Goal: Information Seeking & Learning: Learn about a topic

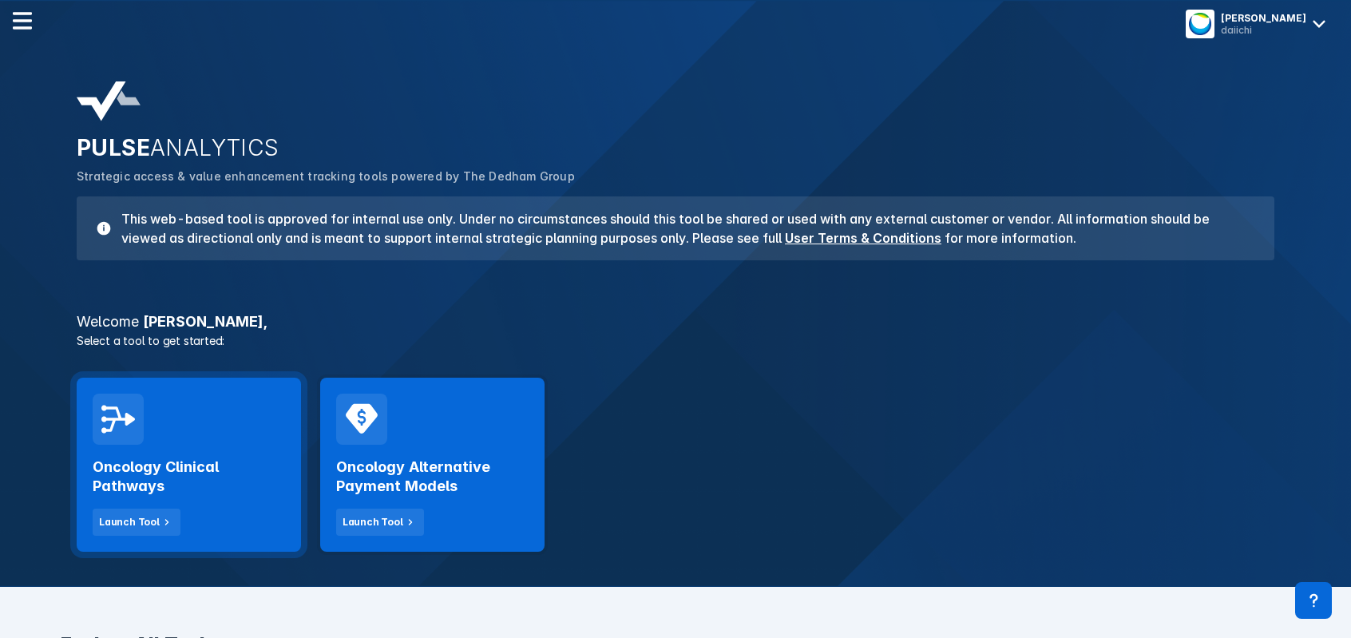
click at [195, 462] on h2 "Oncology Clinical Pathways" at bounding box center [189, 476] width 192 height 38
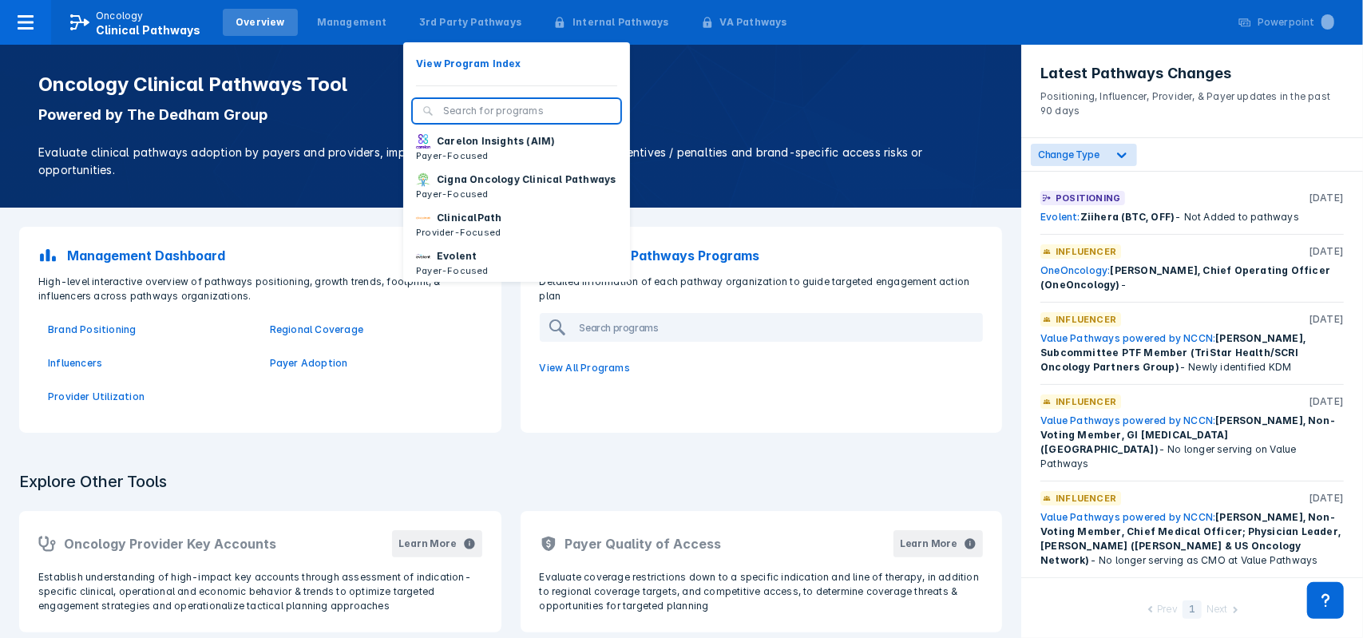
click at [461, 147] on p "Carelon Insights (AIM)" at bounding box center [496, 141] width 118 height 14
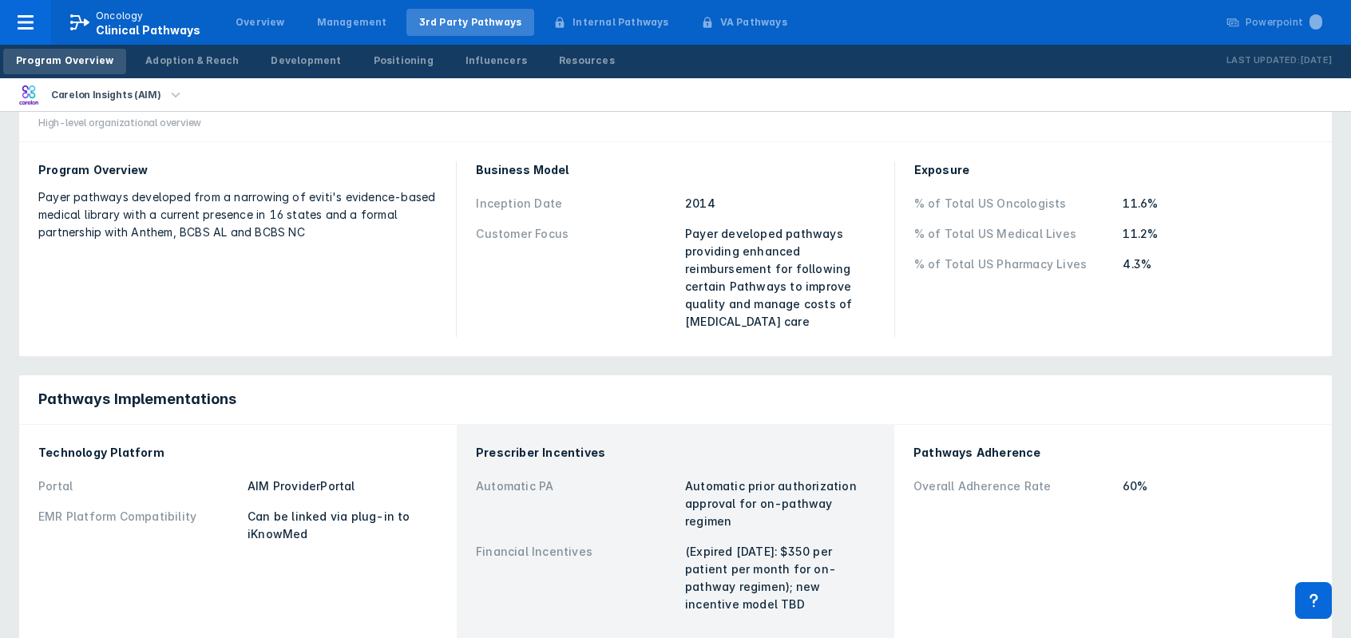
scroll to position [80, 0]
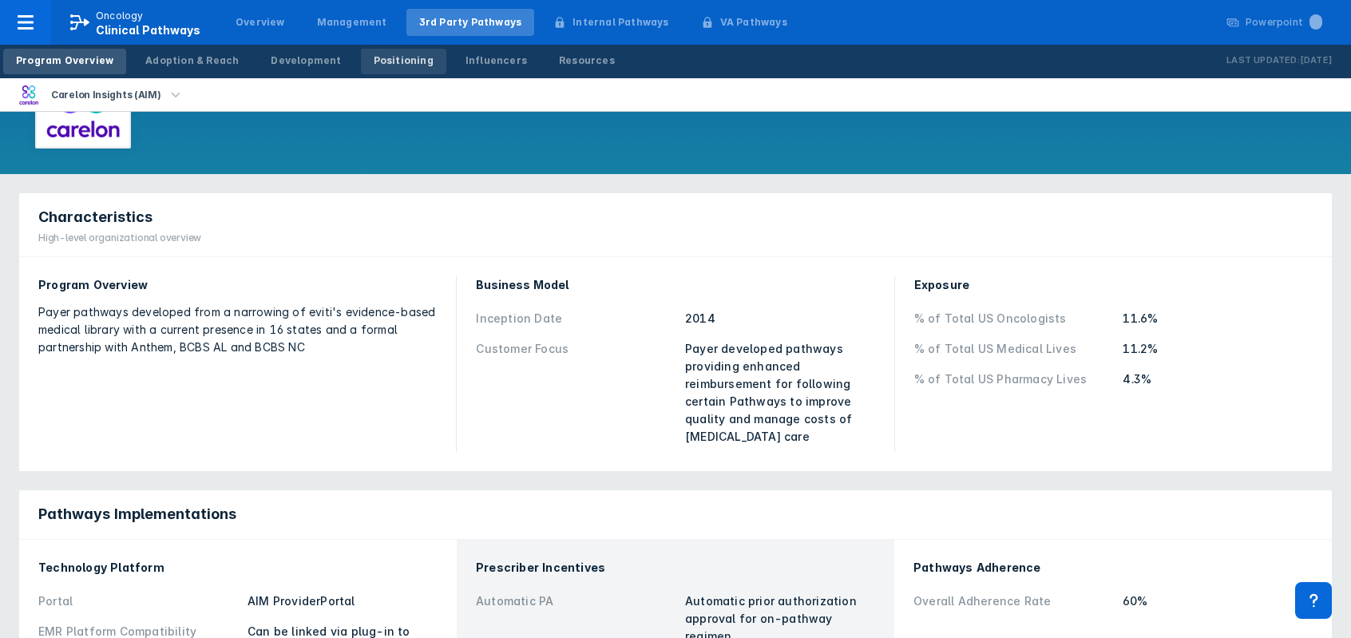
click at [374, 54] on div "Positioning" at bounding box center [404, 60] width 60 height 14
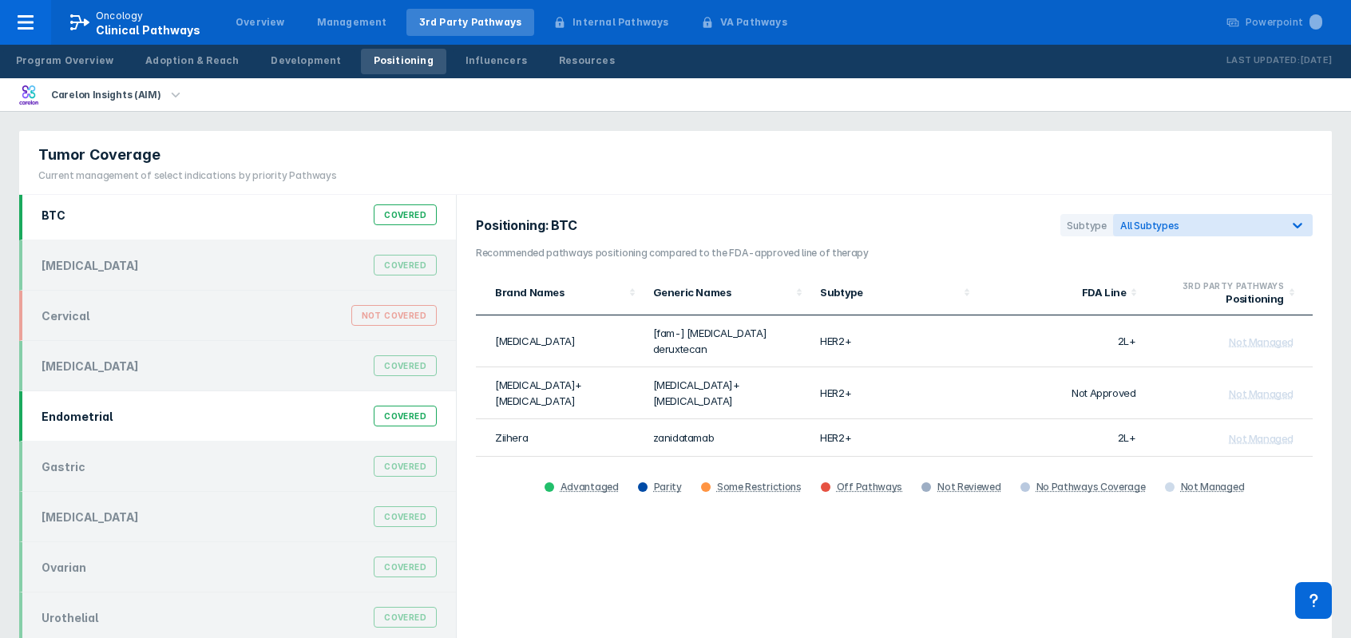
scroll to position [6, 0]
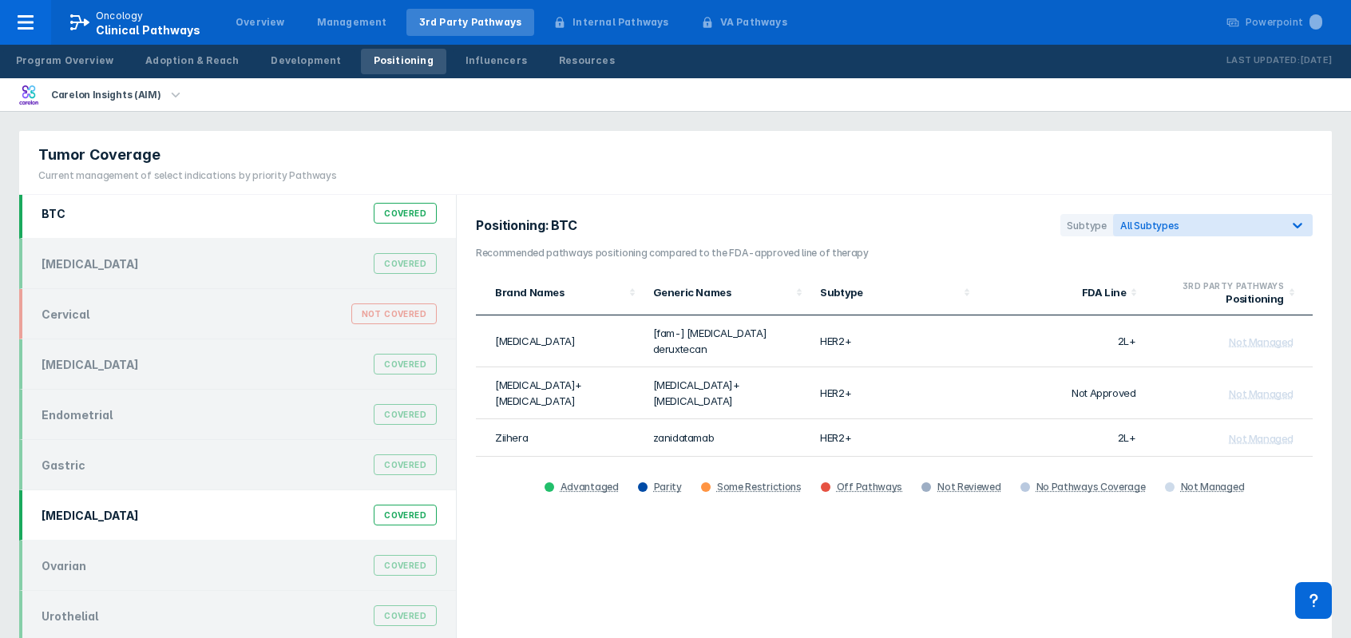
click at [152, 516] on div "[MEDICAL_DATA] Covered" at bounding box center [239, 515] width 414 height 30
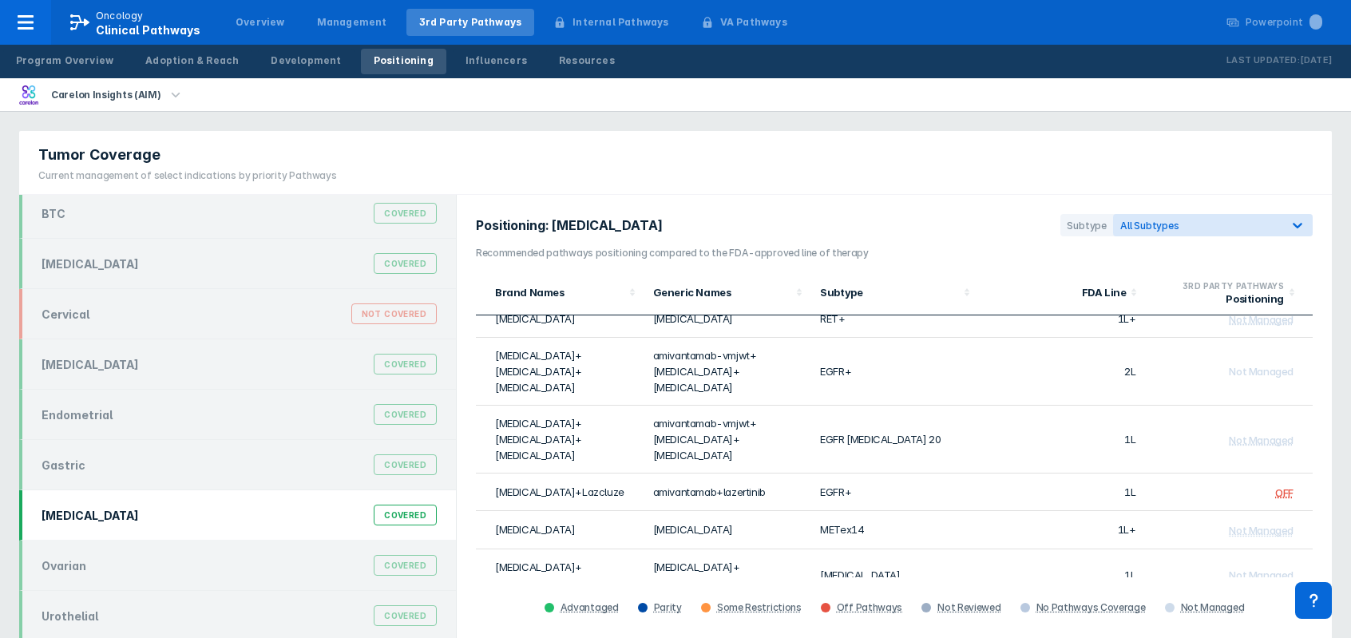
scroll to position [479, 0]
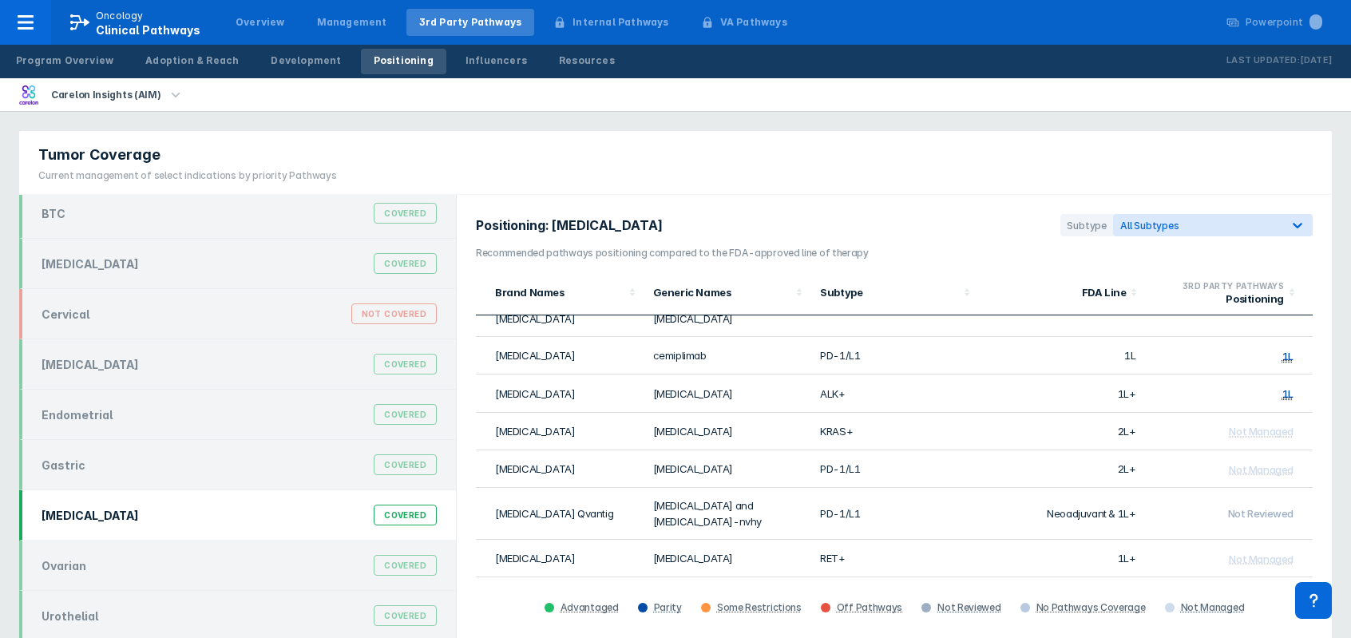
click at [392, 63] on div "Positioning" at bounding box center [404, 60] width 60 height 14
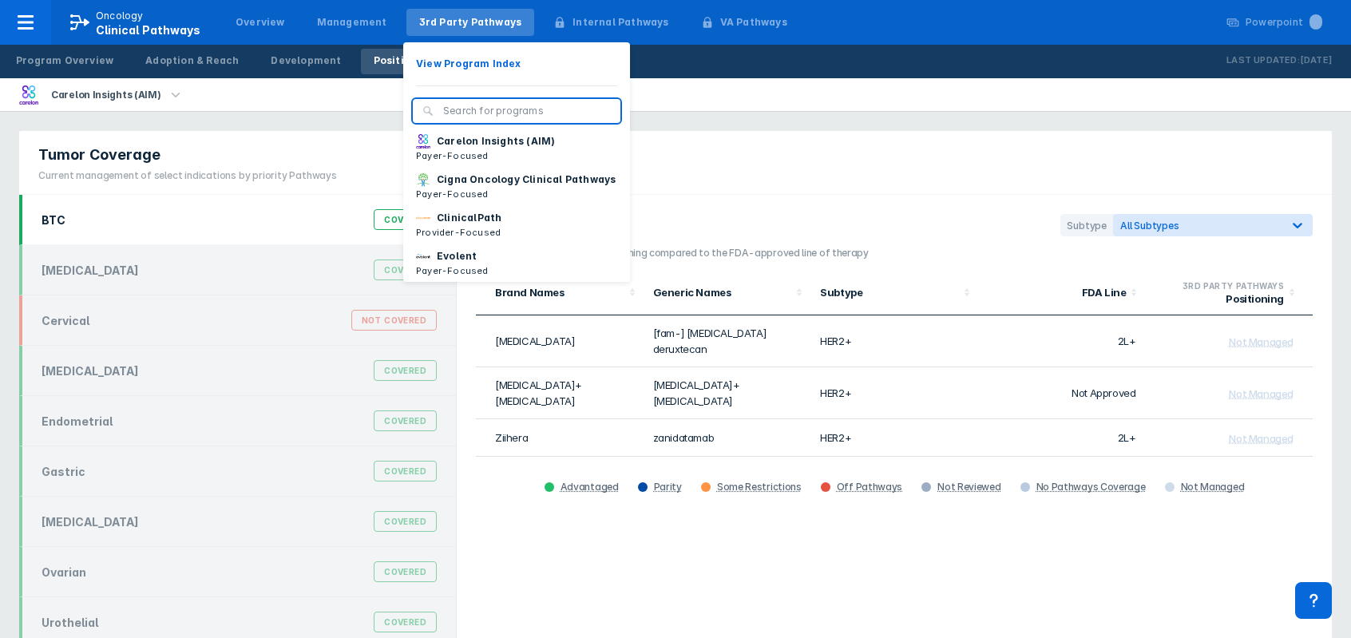
click at [451, 19] on div "3rd Party Pathways" at bounding box center [470, 22] width 103 height 14
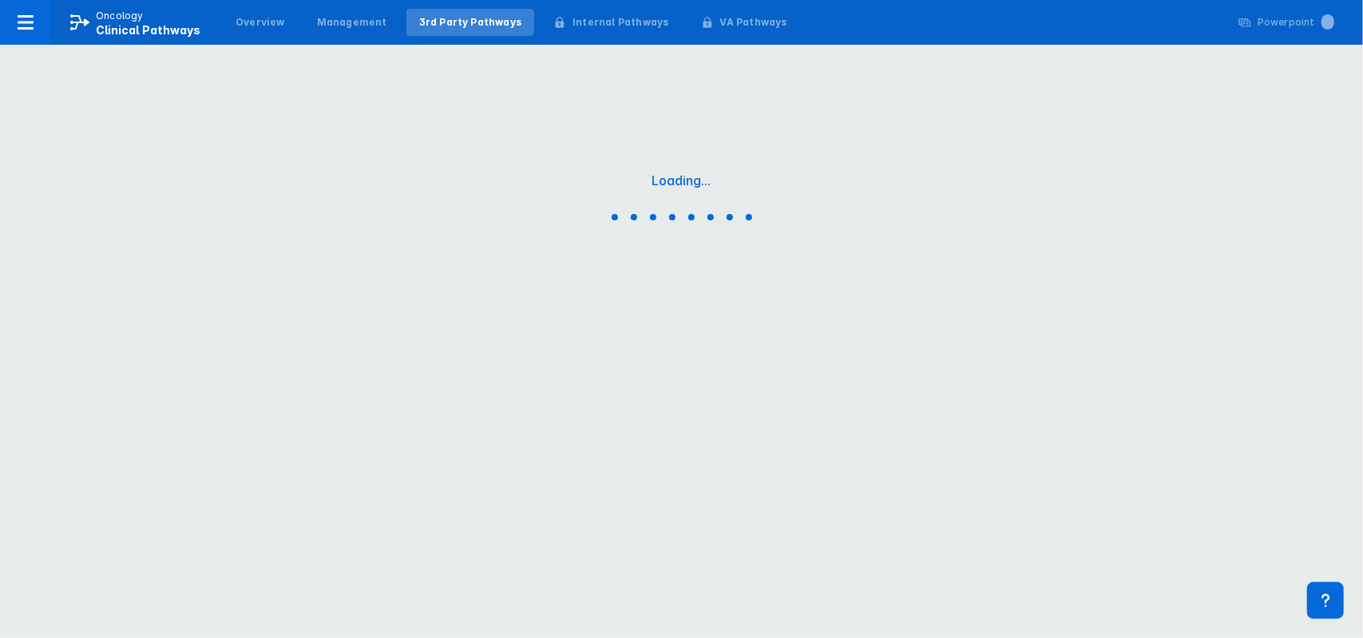
click at [450, 19] on div "3rd Party Pathways" at bounding box center [470, 22] width 103 height 14
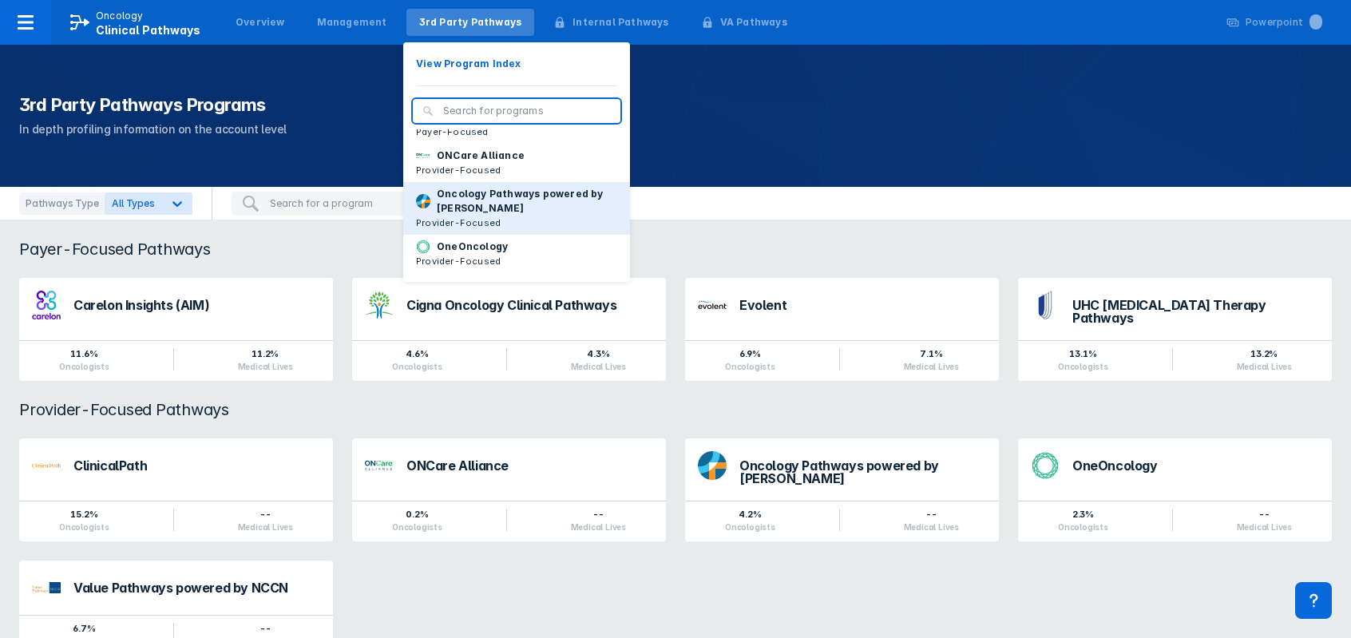
scroll to position [160, 0]
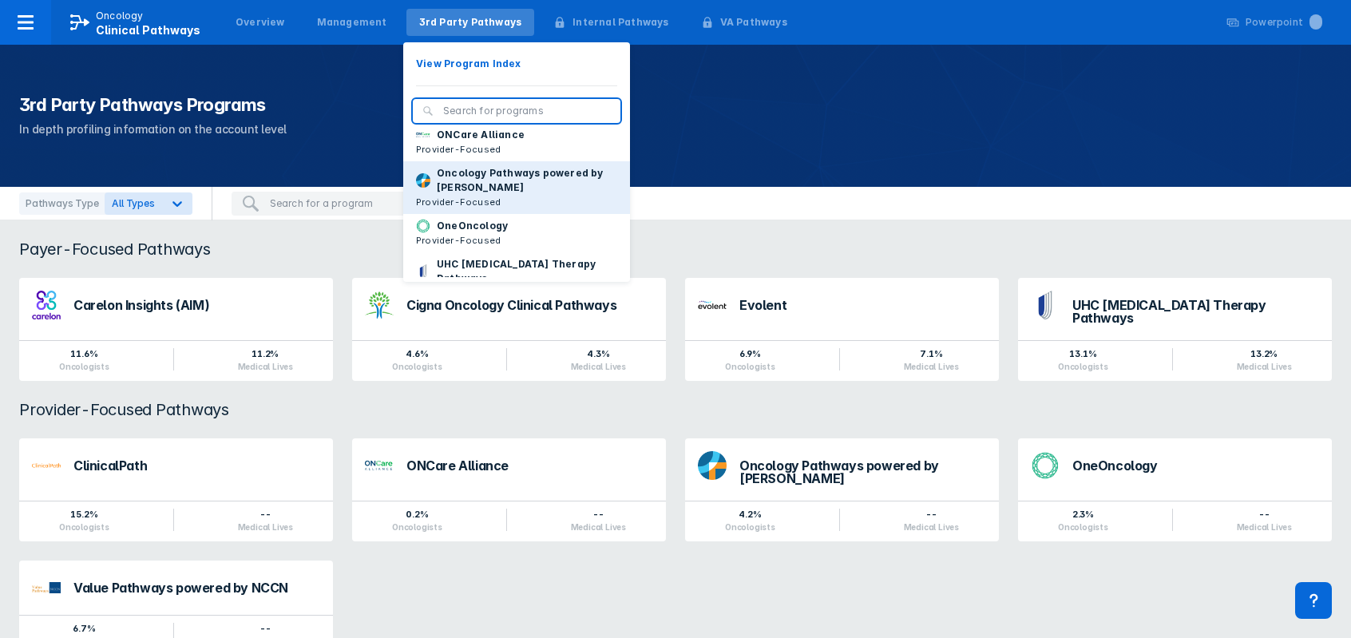
click at [495, 195] on p "Oncology Pathways powered by [PERSON_NAME]" at bounding box center [527, 180] width 180 height 29
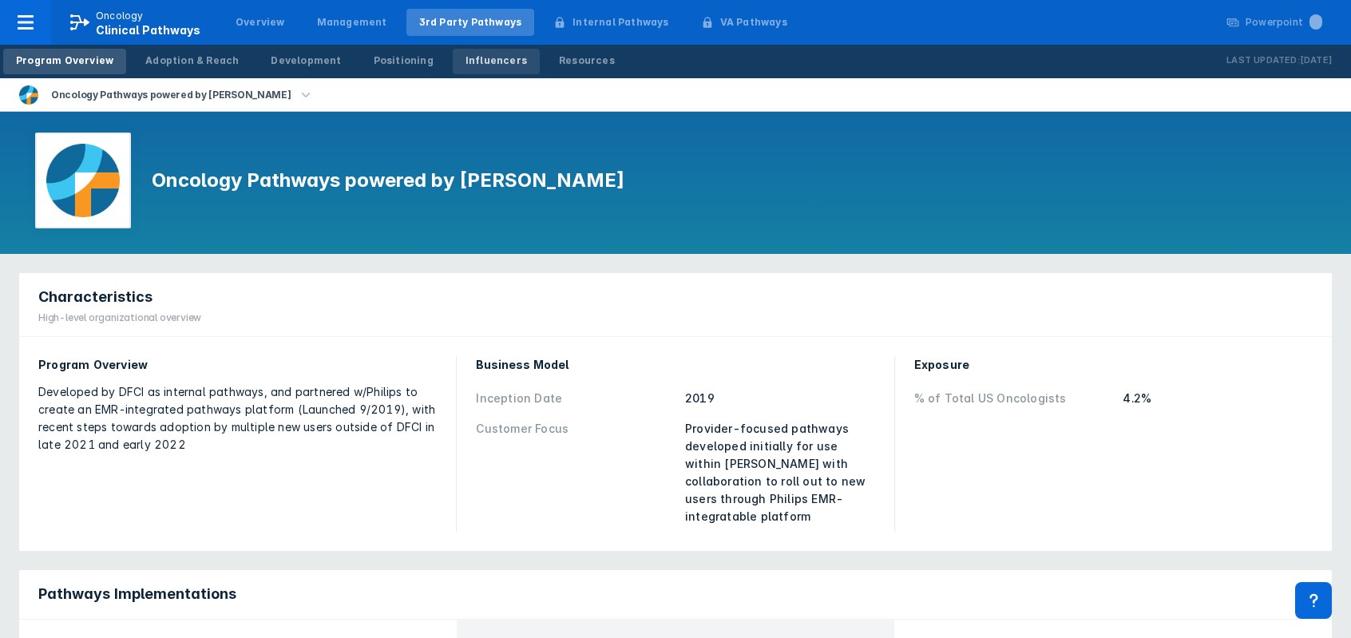
click at [465, 65] on div "Influencers" at bounding box center [495, 60] width 61 height 14
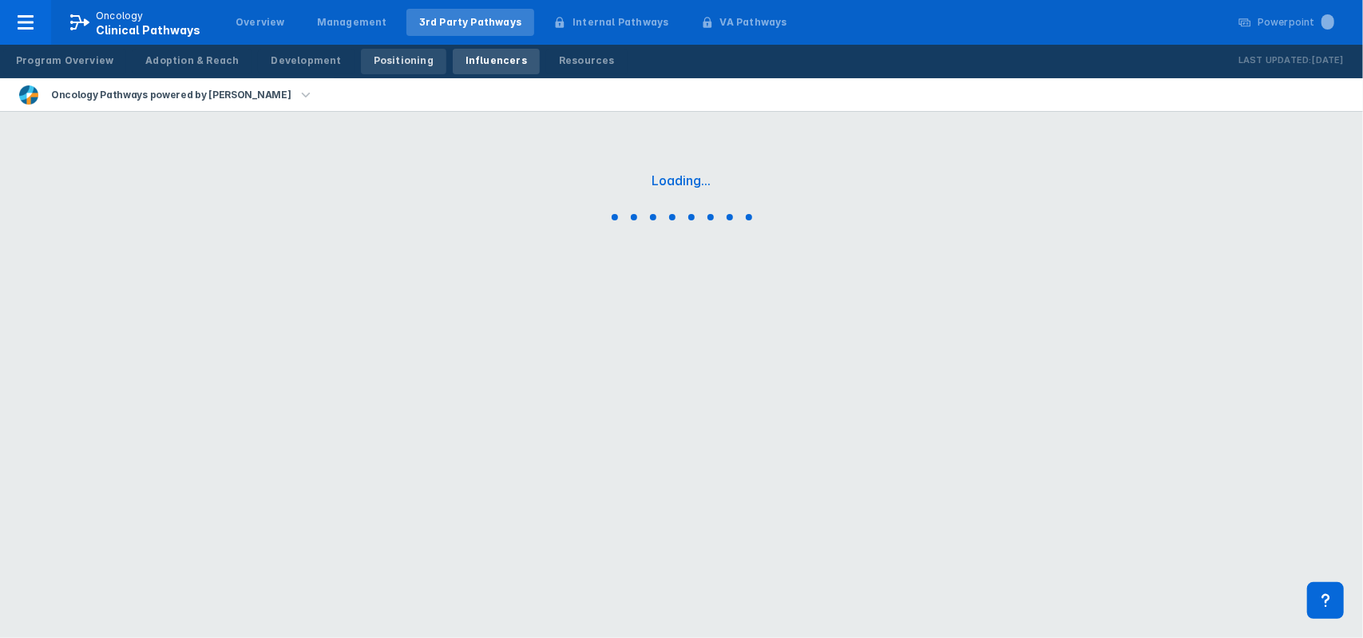
click at [398, 61] on div "Positioning" at bounding box center [404, 60] width 60 height 14
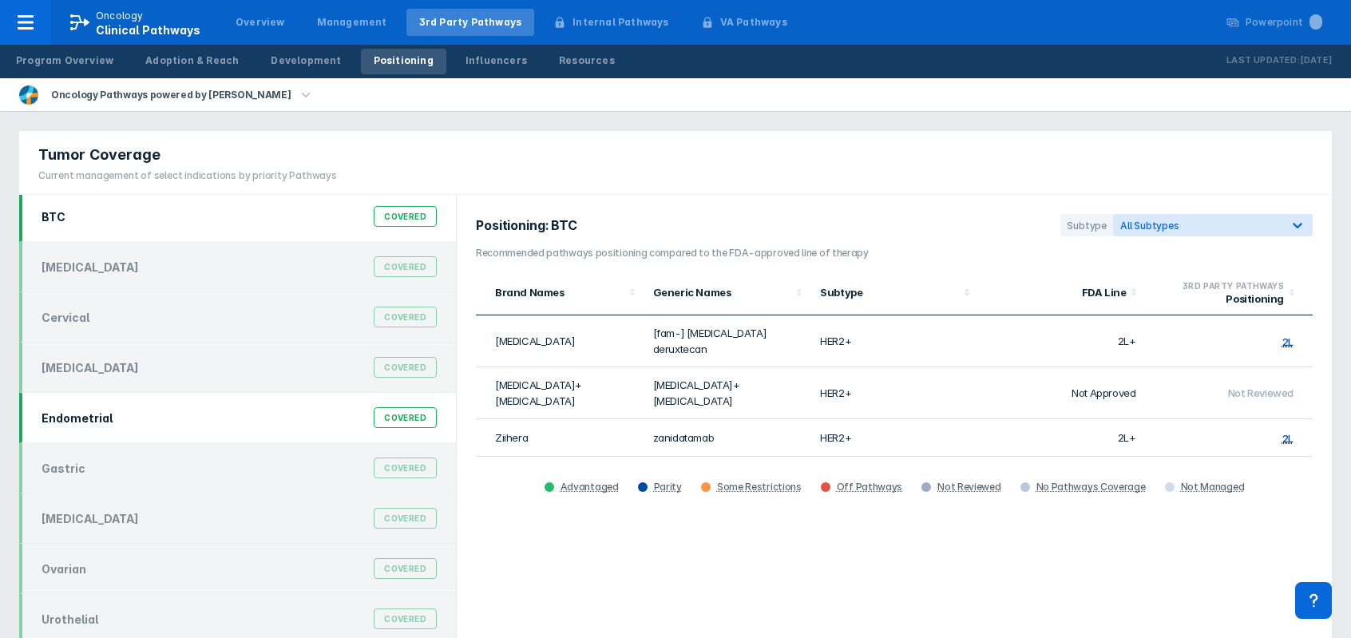
scroll to position [6, 0]
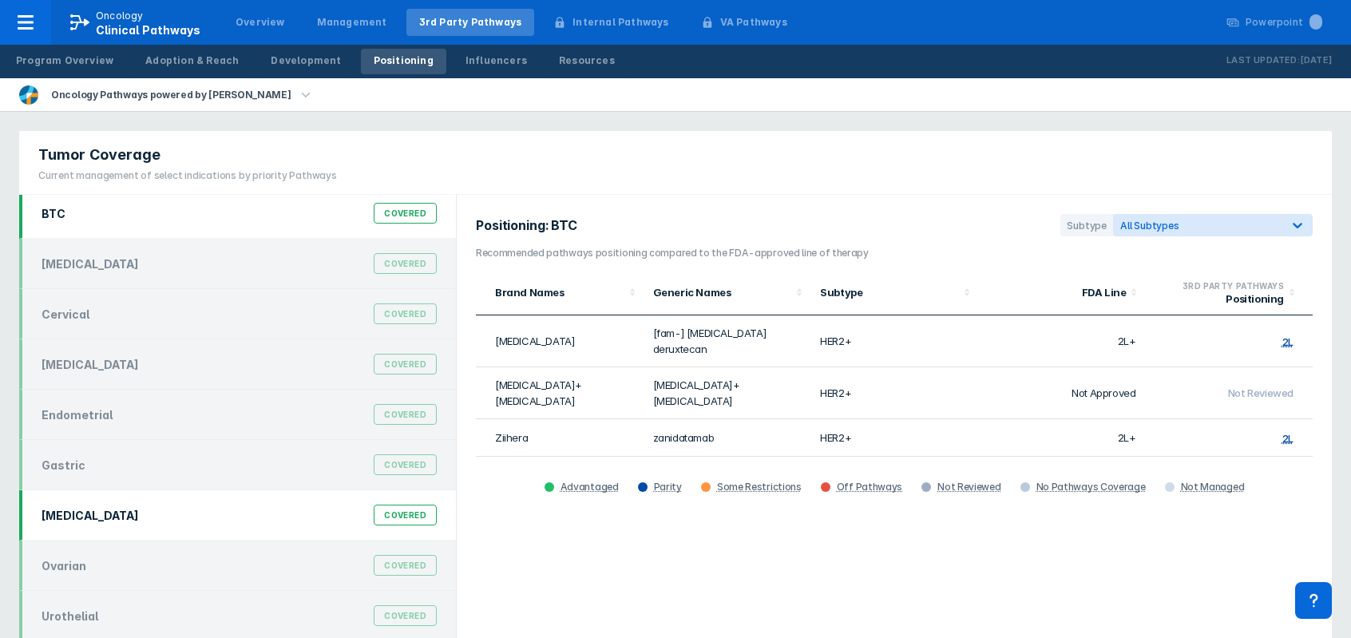
click at [99, 516] on div "[MEDICAL_DATA] Covered" at bounding box center [239, 515] width 414 height 30
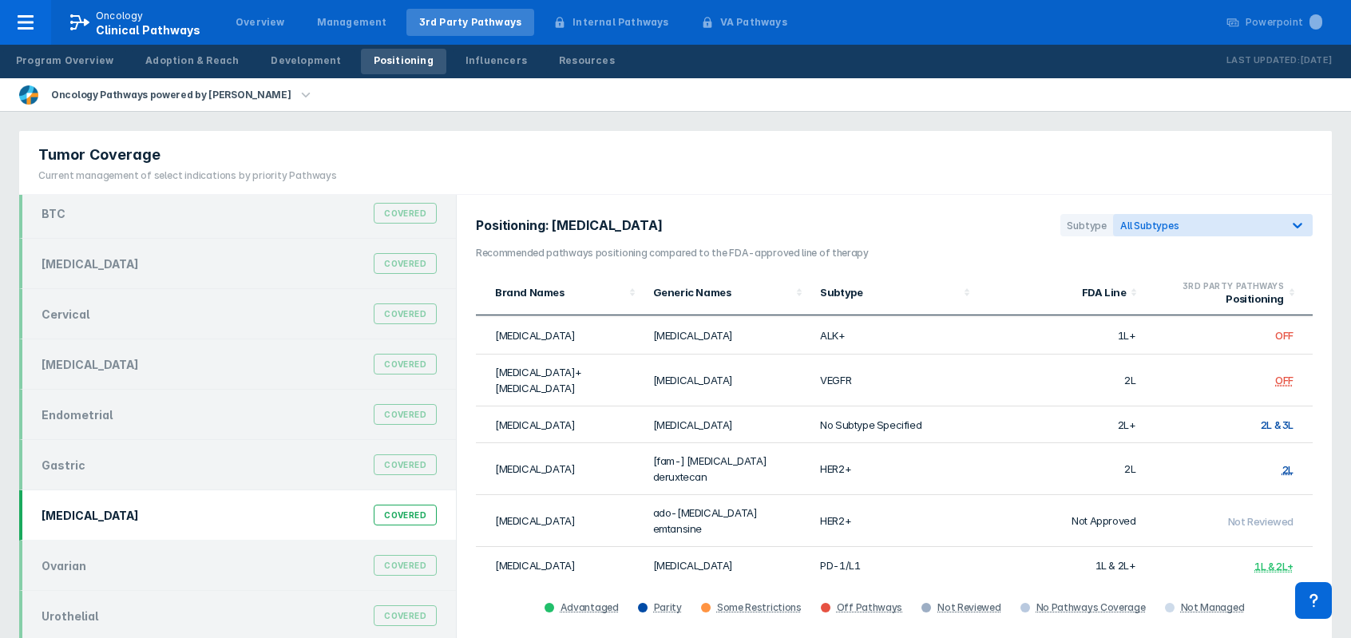
scroll to position [160, 0]
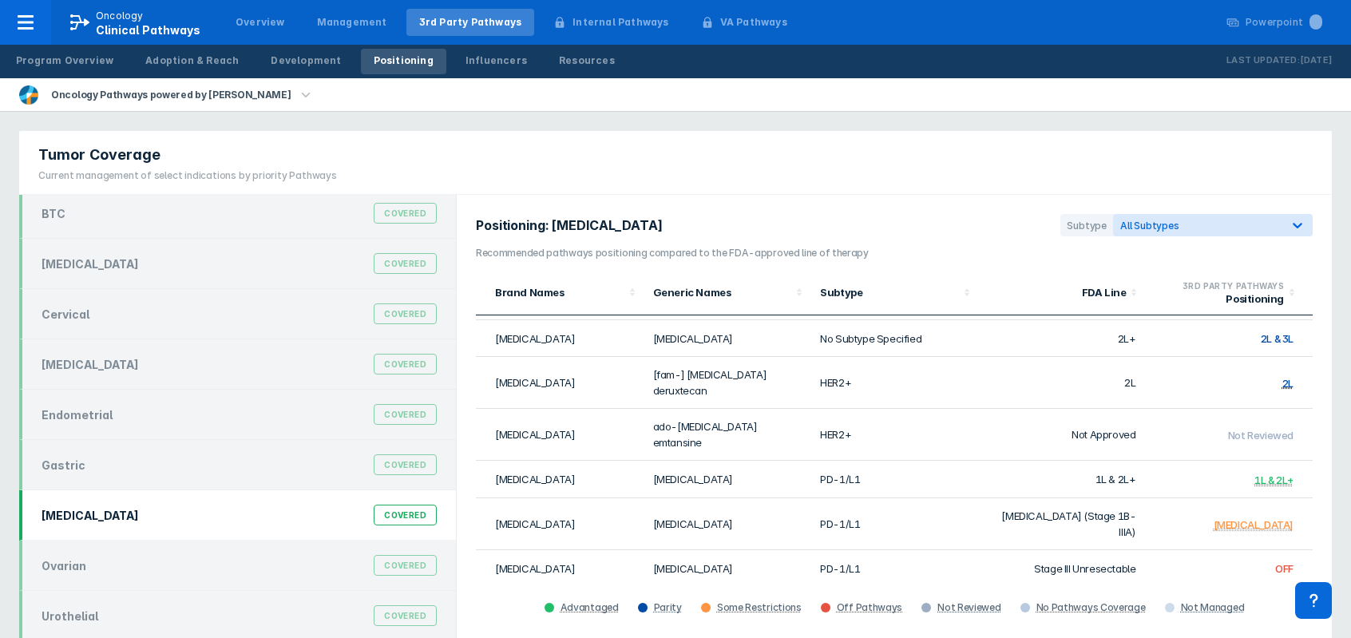
drag, startPoint x: 318, startPoint y: 7, endPoint x: 568, endPoint y: 103, distance: 267.6
click at [611, 137] on div "Tumor Coverage Current management of select indications by priority Pathways" at bounding box center [675, 163] width 1312 height 64
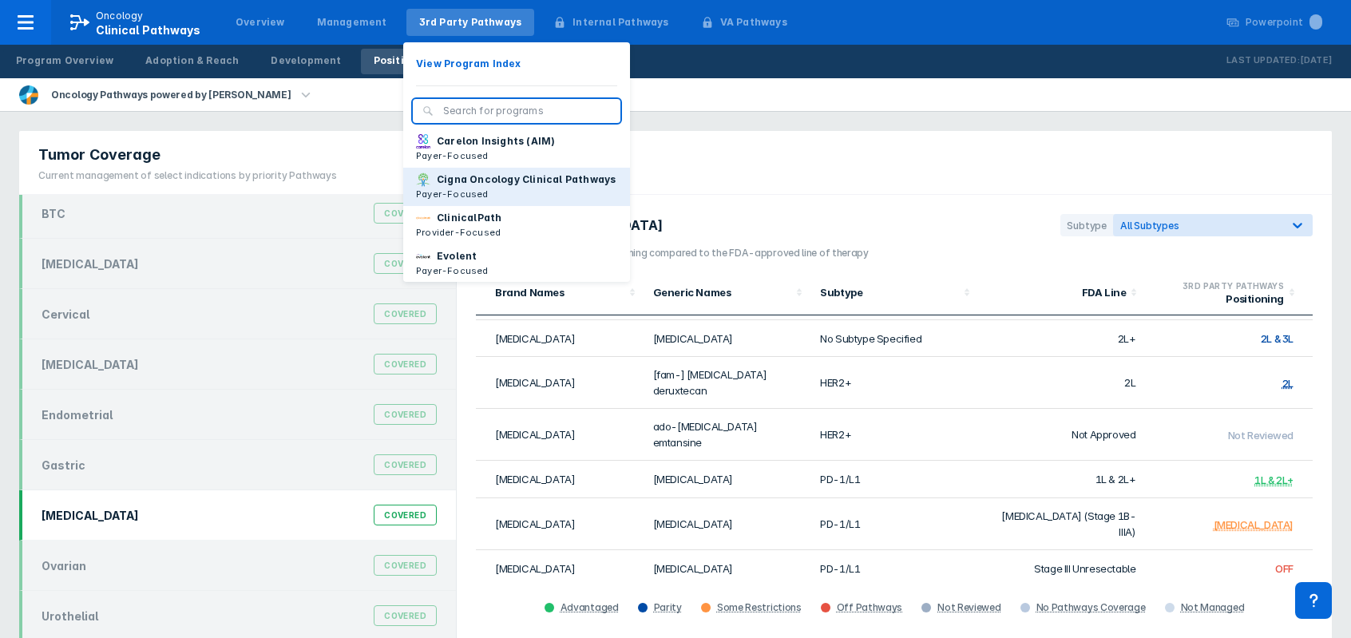
scroll to position [80, 0]
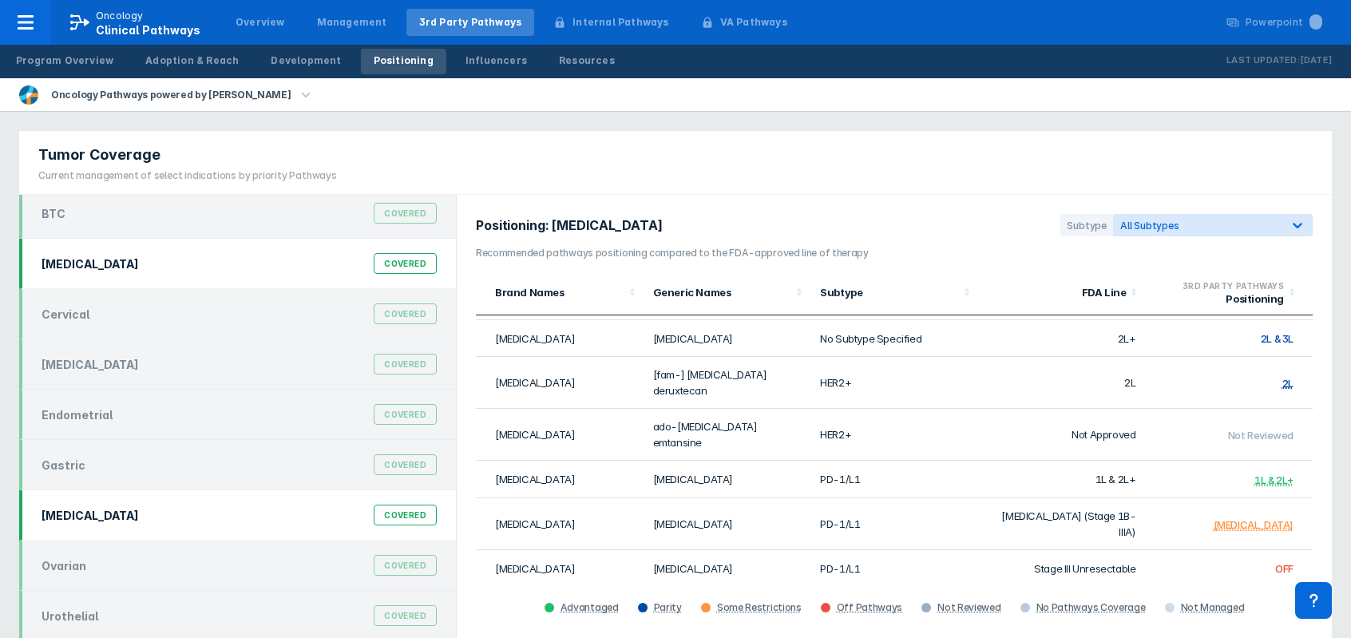
click at [169, 260] on div "[MEDICAL_DATA] Covered" at bounding box center [239, 263] width 414 height 30
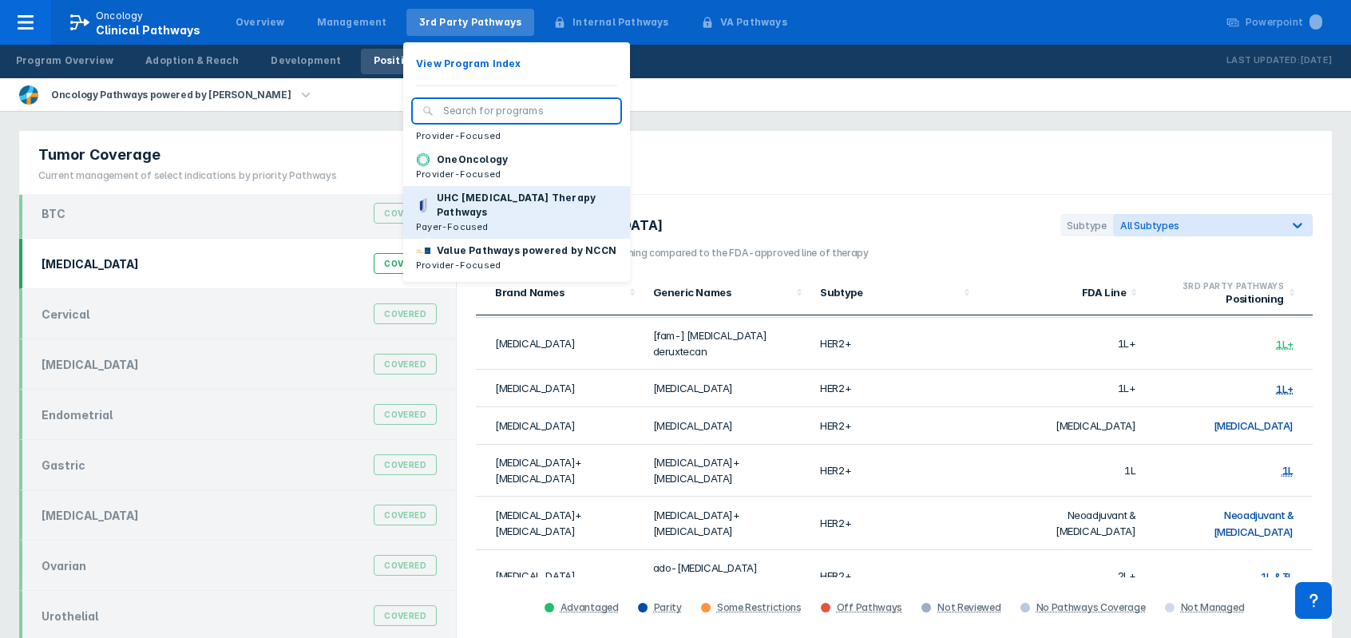
scroll to position [239, 0]
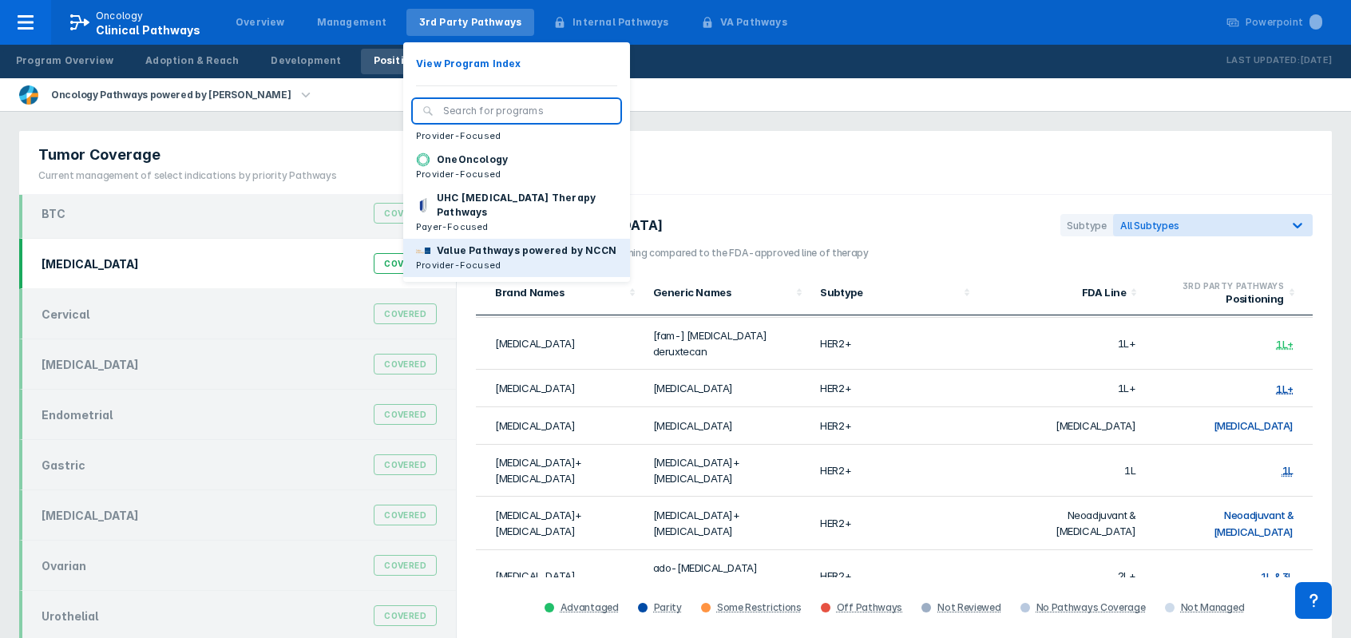
click at [495, 255] on p "Value Pathways powered by NCCN" at bounding box center [527, 250] width 180 height 14
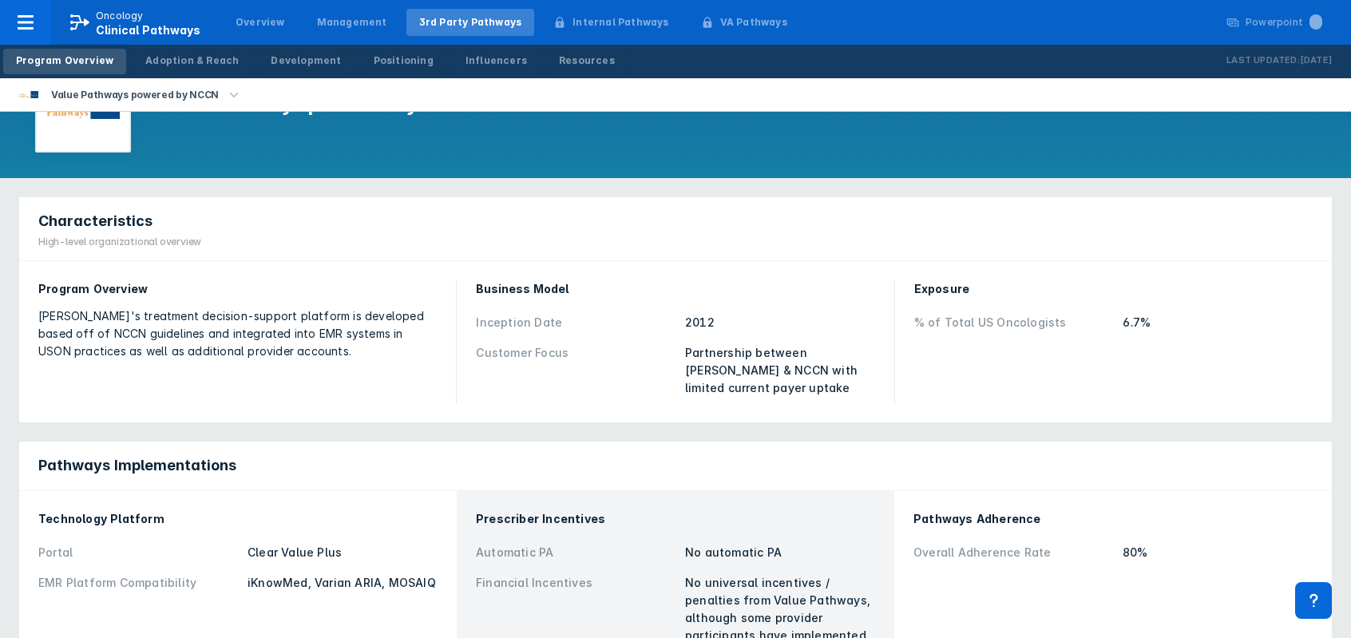
scroll to position [239, 0]
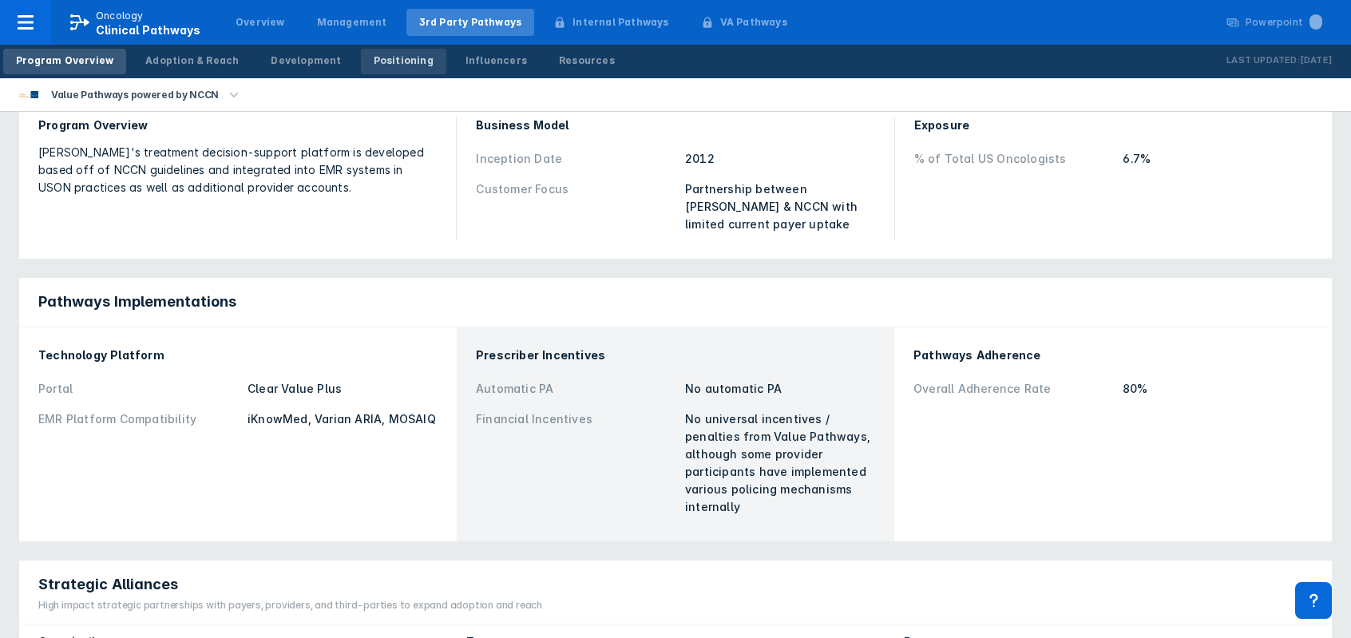
click at [395, 63] on div "Positioning" at bounding box center [404, 60] width 60 height 14
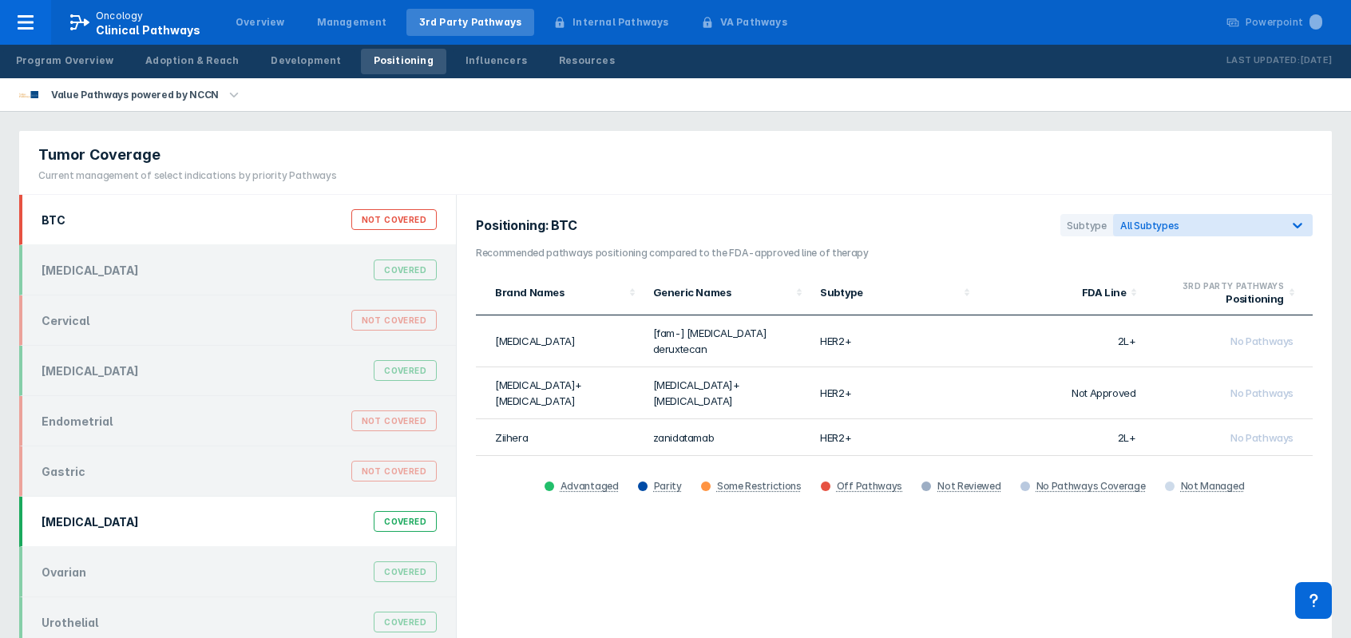
click at [184, 511] on div "[MEDICAL_DATA] Covered" at bounding box center [239, 521] width 414 height 30
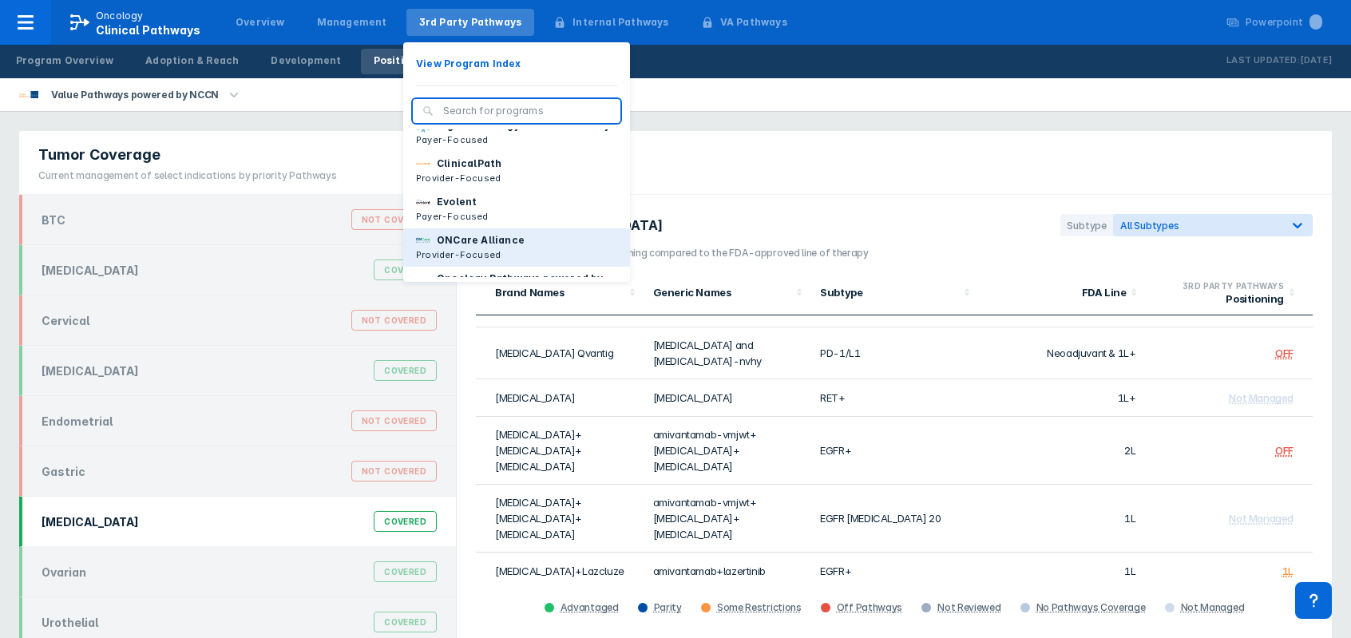
scroll to position [80, 0]
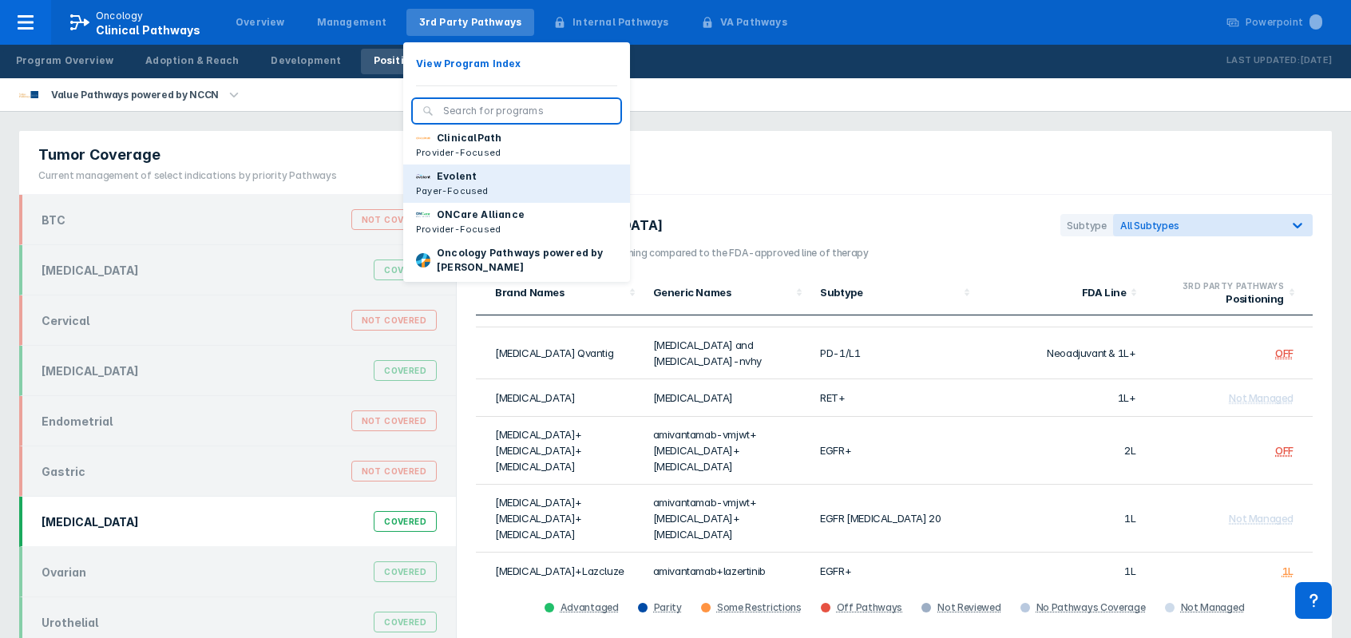
click at [461, 198] on p "Payer-Focused" at bounding box center [452, 191] width 73 height 14
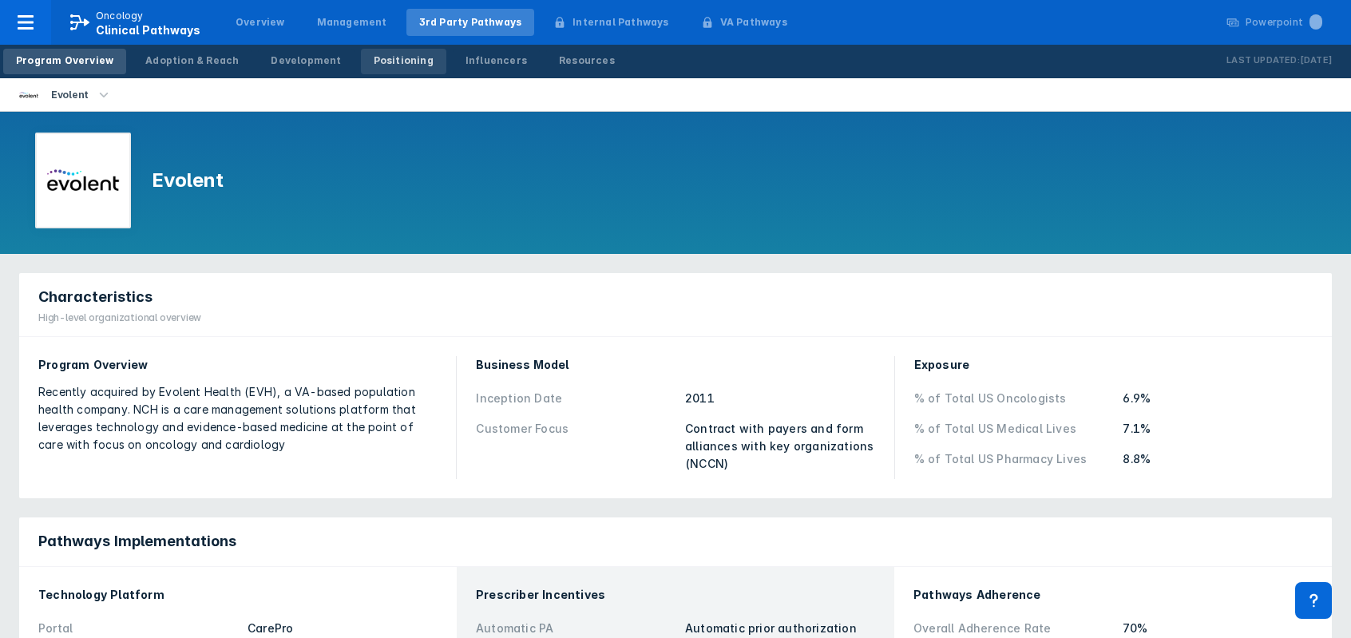
click at [388, 53] on link "Positioning" at bounding box center [403, 62] width 85 height 26
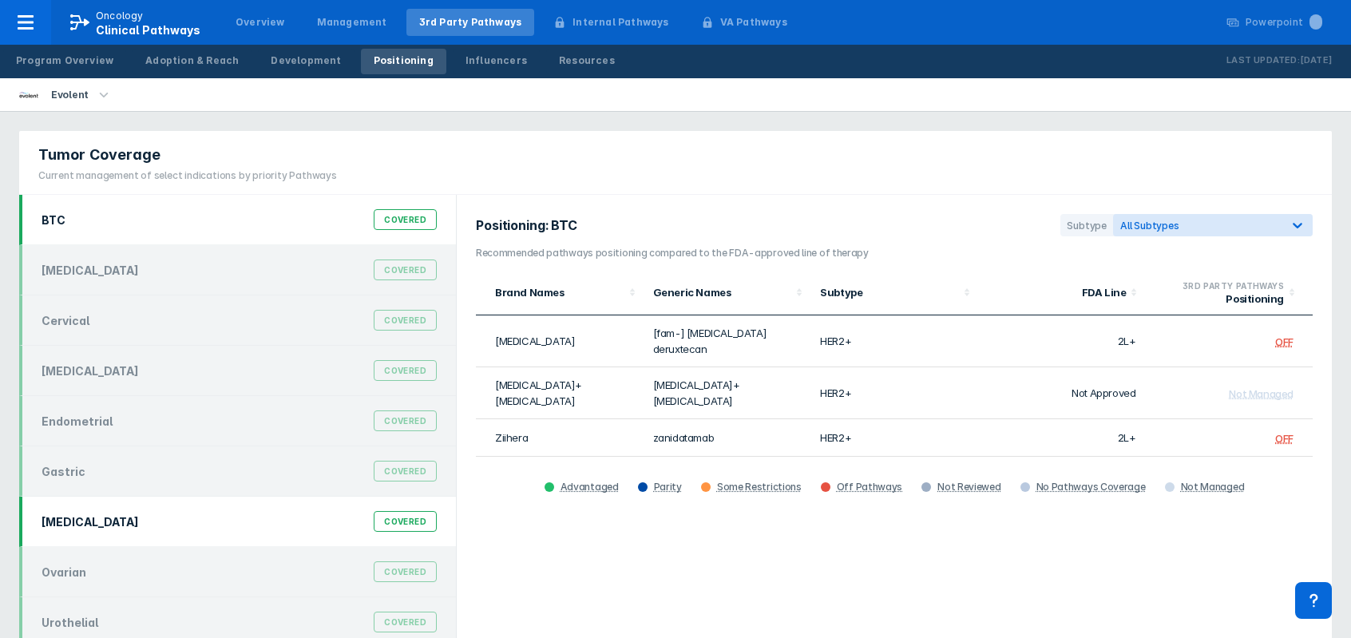
click at [199, 526] on div "[MEDICAL_DATA] Covered" at bounding box center [239, 521] width 414 height 30
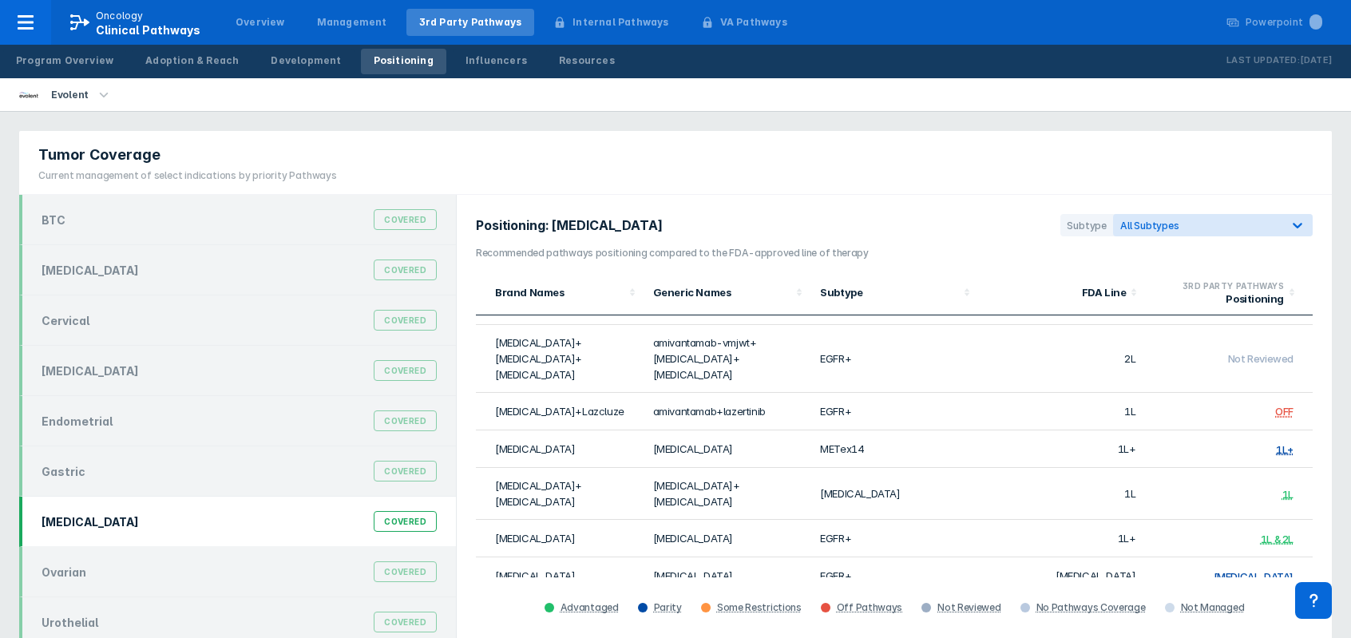
scroll to position [927, 0]
